Goal: Check status: Check status

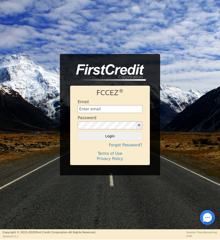
type input "[EMAIL_ADDRESS][DOMAIN_NAME]"
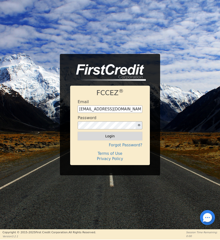
click at [116, 138] on button "Login" at bounding box center [110, 136] width 65 height 9
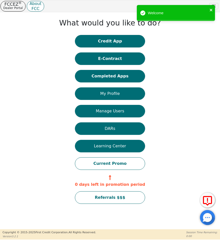
click at [212, 10] on icon "close" at bounding box center [211, 10] width 4 height 4
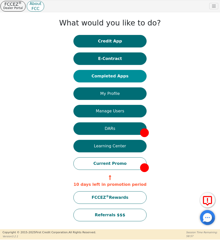
click at [117, 76] on button "Completed Apps" at bounding box center [109, 76] width 73 height 13
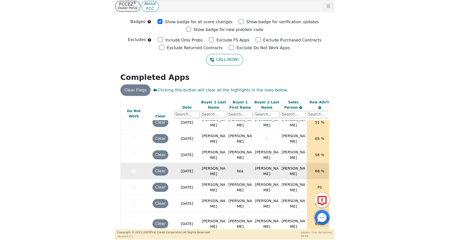
scroll to position [26, 0]
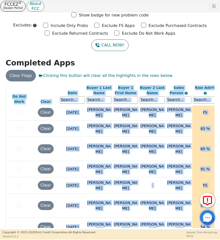
drag, startPoint x: 77, startPoint y: 230, endPoint x: 87, endPoint y: 229, distance: 10.0
click at [87, 229] on div "FCCEZ ® Dealer Portal About FCC Dealer: 4477A User Role : Primary 4477A: [PERSO…" at bounding box center [110, 120] width 220 height 240
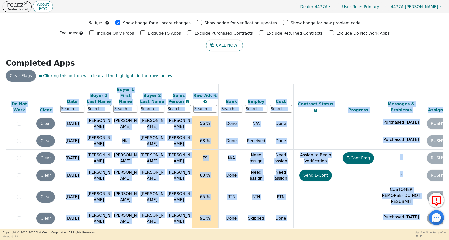
scroll to position [11, 0]
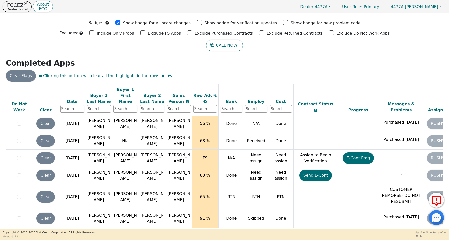
click at [219, 66] on h2 "Completed Apps" at bounding box center [224, 63] width 437 height 9
click at [219, 75] on div "Clear Flags Clicking this button will clear all the highlights in the rows belo…" at bounding box center [224, 76] width 441 height 12
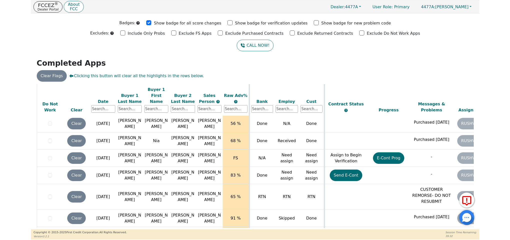
scroll to position [417, 0]
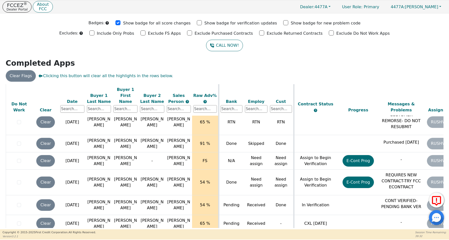
click at [219, 91] on th "Contract Status" at bounding box center [314, 100] width 43 height 32
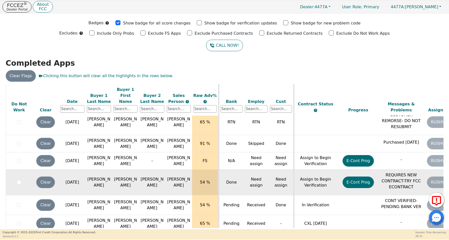
click at [219, 170] on td "Need assign" at bounding box center [255, 183] width 25 height 26
click at [219, 170] on td "Done" at bounding box center [230, 183] width 25 height 26
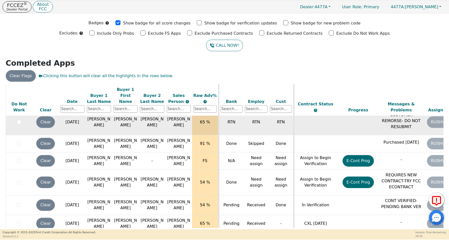
click at [219, 121] on td at bounding box center [314, 123] width 43 height 26
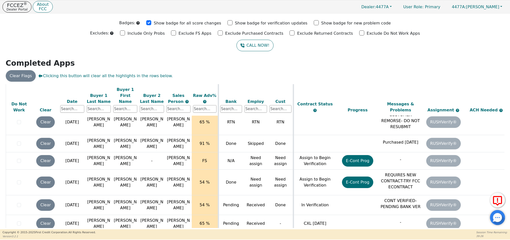
scroll to position [0, 0]
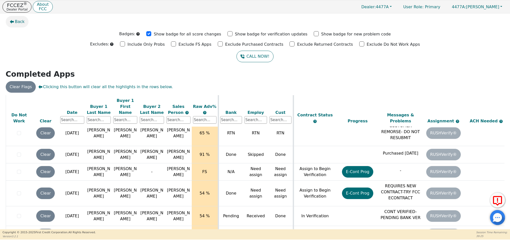
click at [19, 22] on span "Back" at bounding box center [20, 22] width 10 height 6
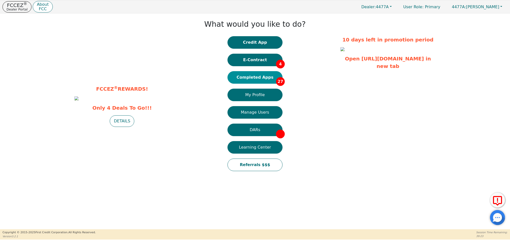
click at [219, 82] on button "Completed Apps 27" at bounding box center [255, 77] width 55 height 13
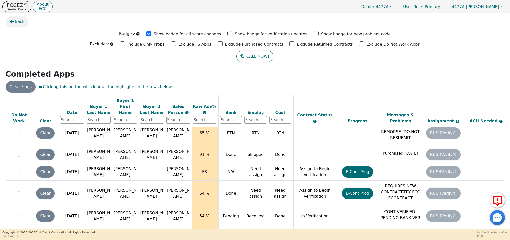
click at [22, 21] on span "Back" at bounding box center [20, 22] width 10 height 6
